Goal: Transaction & Acquisition: Subscribe to service/newsletter

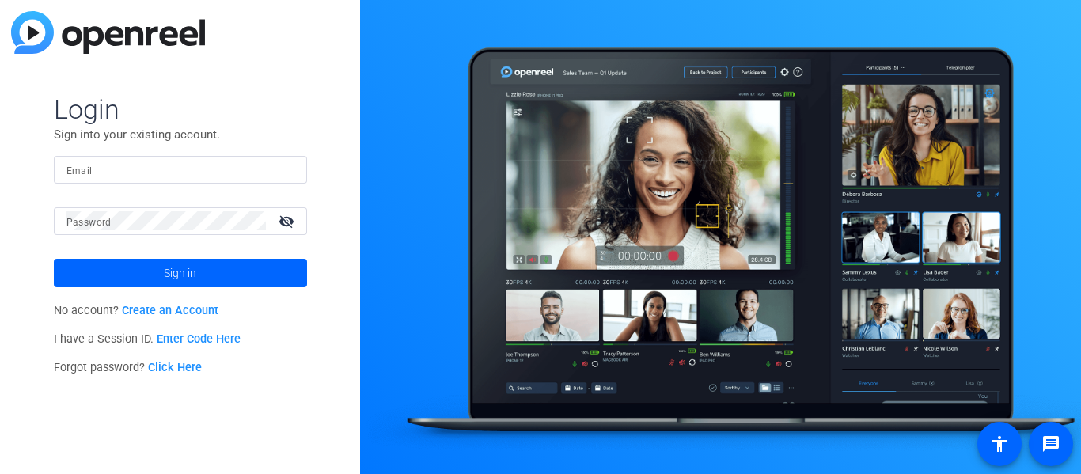
click at [249, 168] on input "Email" at bounding box center [180, 169] width 228 height 19
type input "6"
click at [146, 306] on link "Create an Account" at bounding box center [170, 310] width 97 height 13
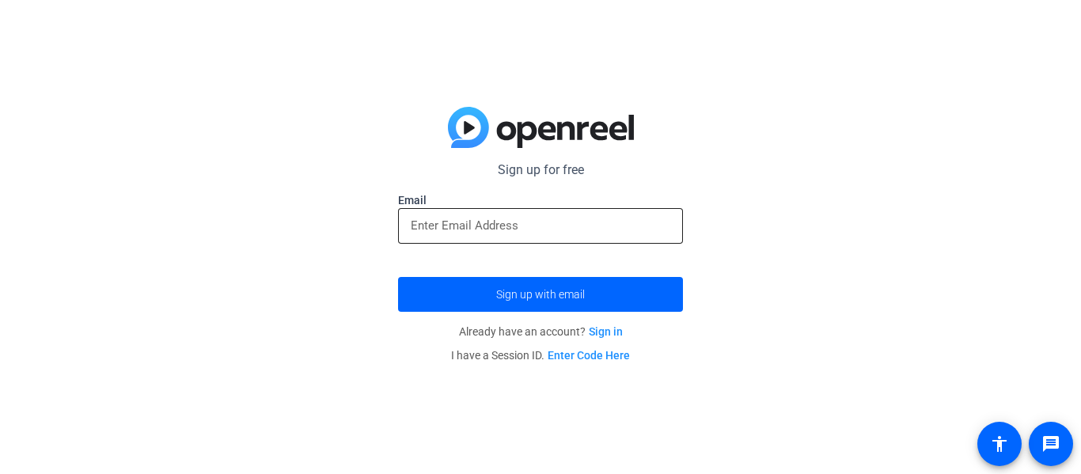
click at [487, 240] on div at bounding box center [541, 226] width 260 height 36
click at [502, 219] on input "email" at bounding box center [541, 225] width 260 height 19
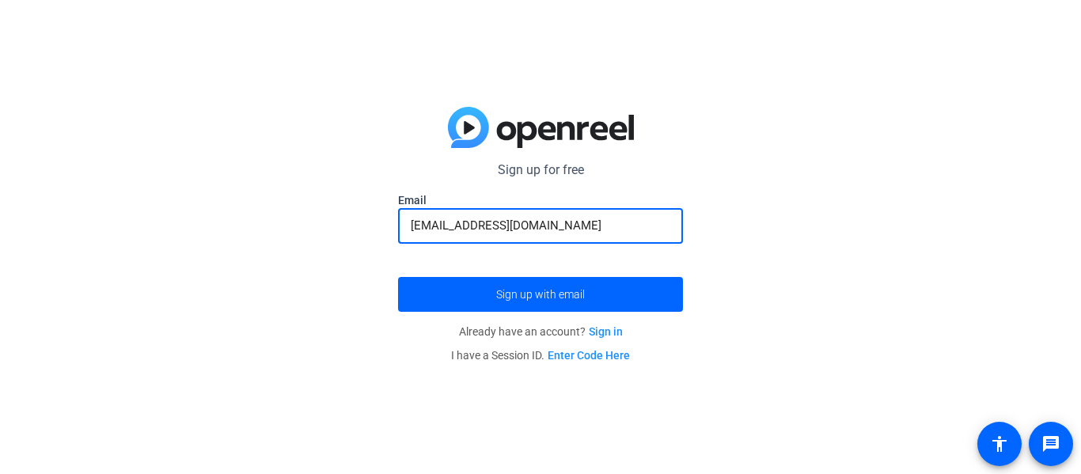
type input "[EMAIL_ADDRESS][DOMAIN_NAME]"
click at [398, 277] on button "Sign up with email" at bounding box center [540, 294] width 285 height 35
